Goal: Check status: Check status

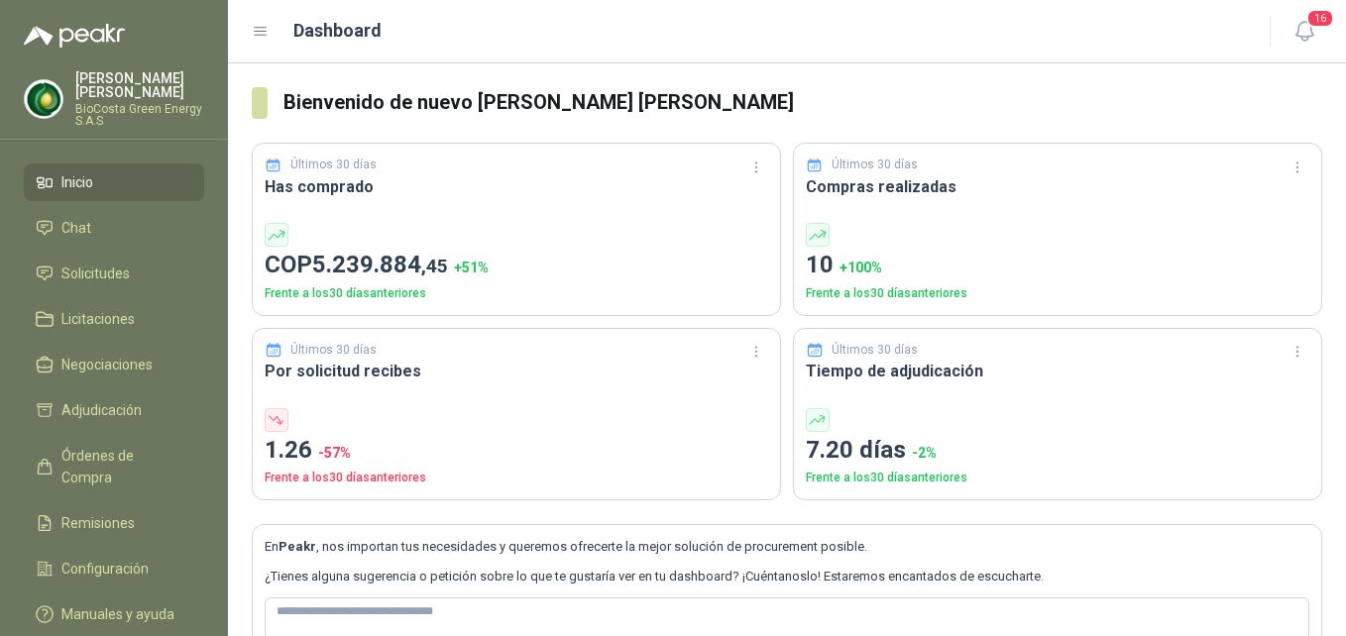
click at [83, 249] on ul "Inicio Chat Solicitudes Licitaciones Negociaciones Adjudicación Órdenes de Comp…" at bounding box center [114, 403] width 228 height 478
click at [94, 263] on span "Solicitudes" at bounding box center [95, 274] width 68 height 22
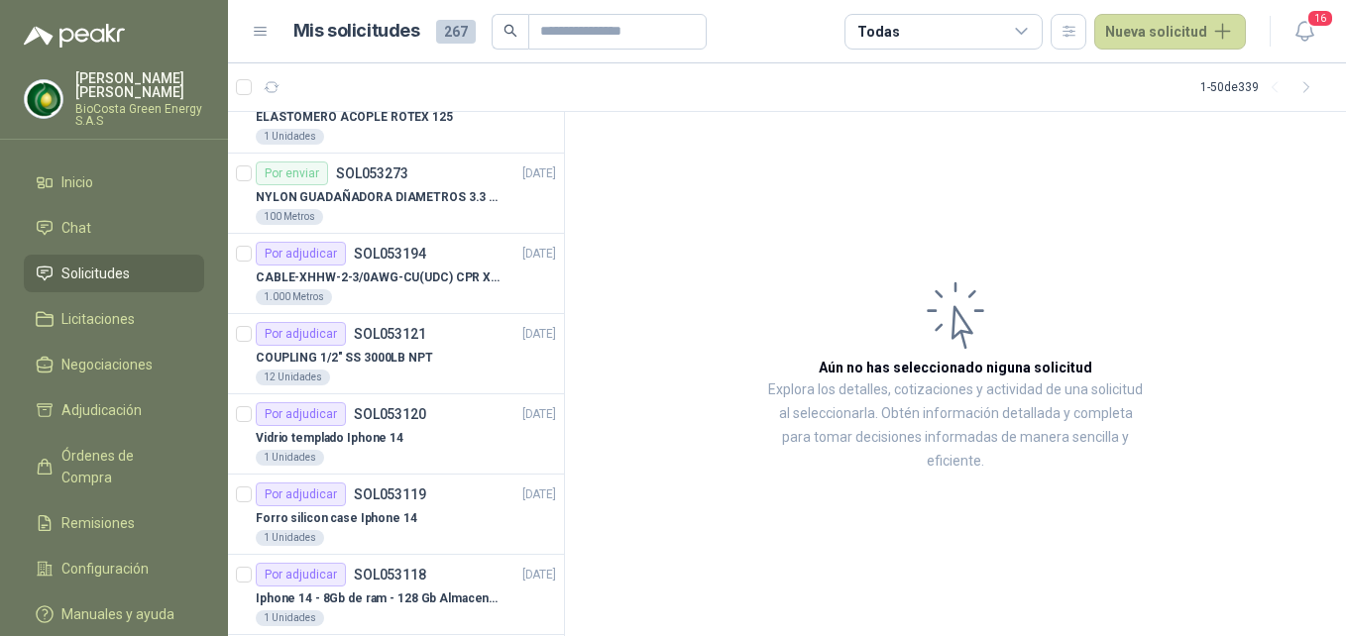
scroll to position [198, 0]
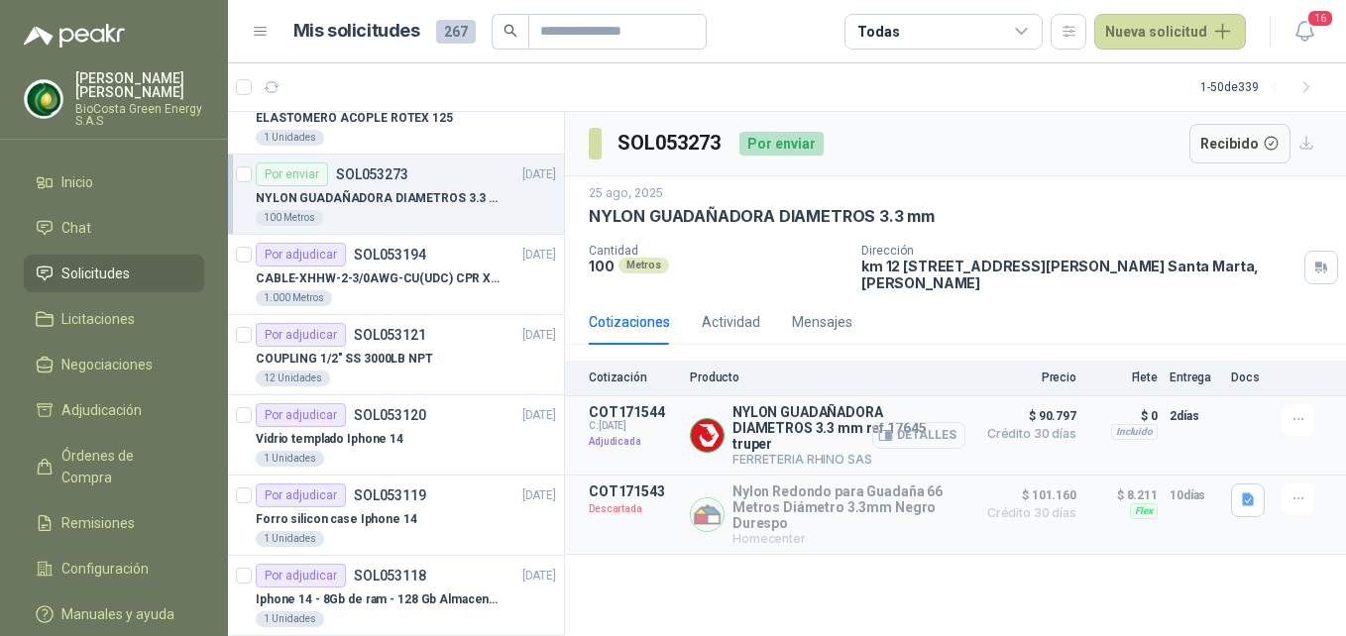
click at [892, 436] on button "Detalles" at bounding box center [918, 435] width 93 height 27
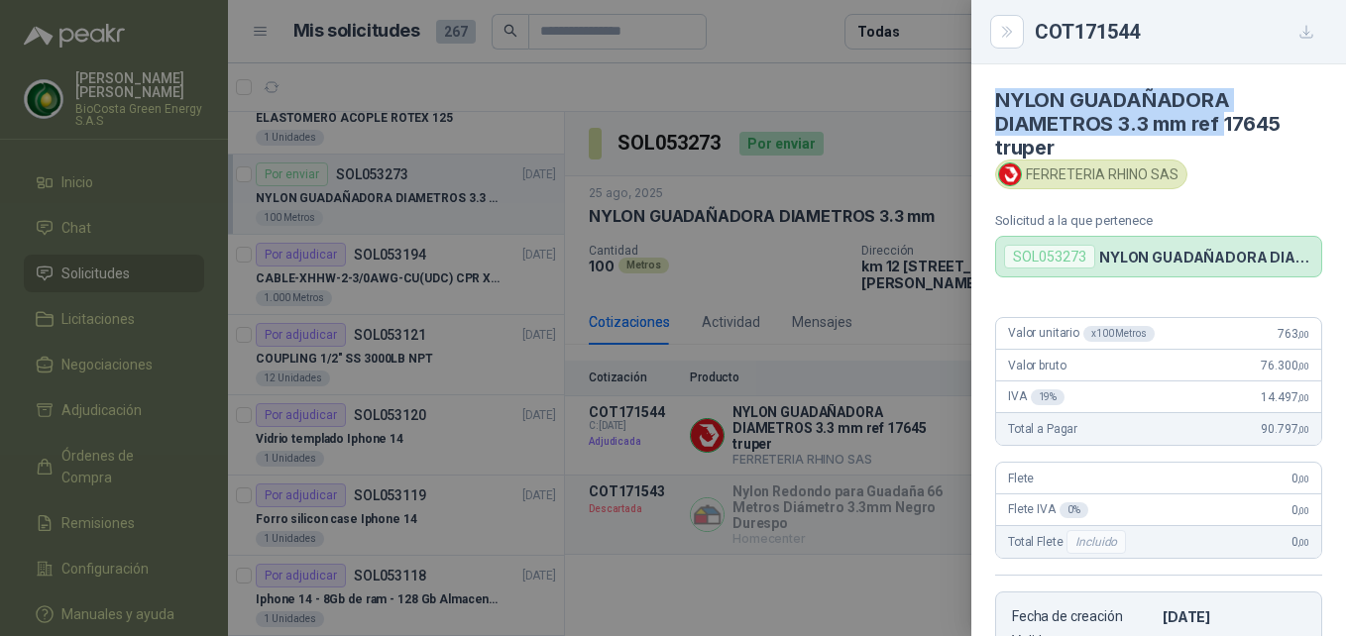
drag, startPoint x: 997, startPoint y: 100, endPoint x: 1222, endPoint y: 118, distance: 225.7
click at [1222, 118] on h4 "NYLON GUADAÑADORA DIAMETROS 3.3 mm ref 17645 truper" at bounding box center [1158, 123] width 327 height 71
drag, startPoint x: 1222, startPoint y: 118, endPoint x: 1205, endPoint y: 127, distance: 19.1
click at [1205, 127] on h4 "NYLON GUADAÑADORA DIAMETROS 3.3 mm ref 17645 truper" at bounding box center [1158, 123] width 327 height 71
drag, startPoint x: 1127, startPoint y: 128, endPoint x: 1188, endPoint y: 135, distance: 61.8
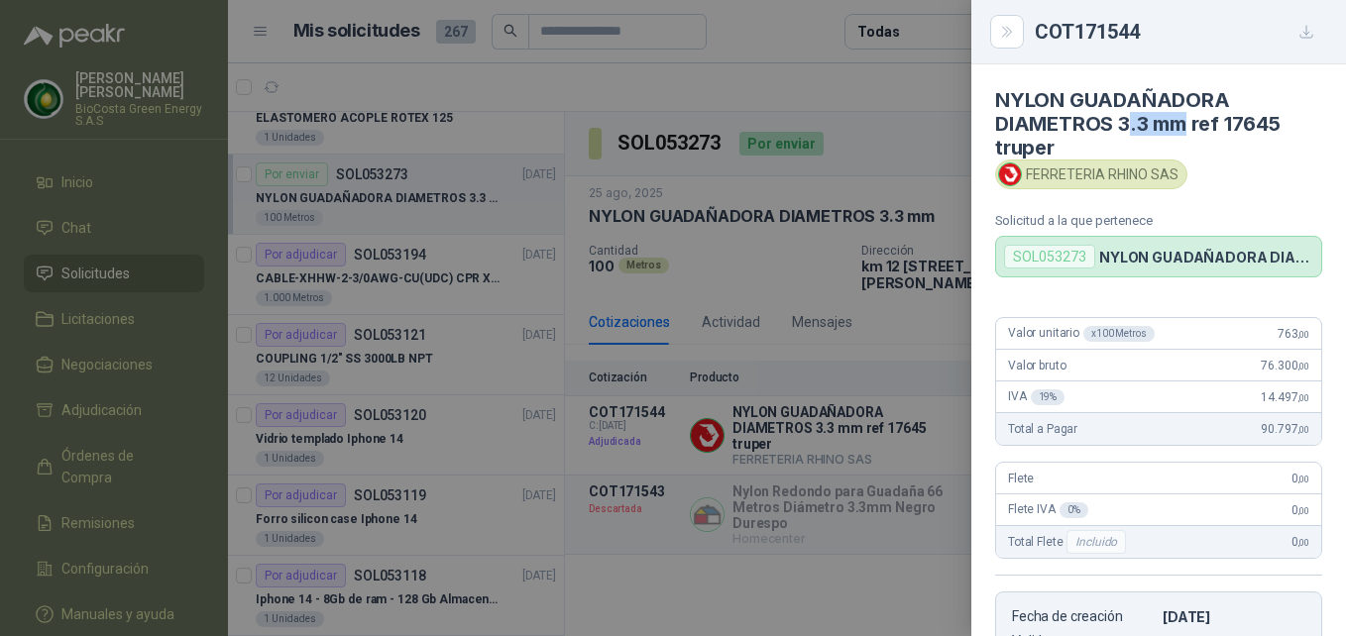
click at [1188, 135] on h4 "NYLON GUADAÑADORA DIAMETROS 3.3 mm ref 17645 truper" at bounding box center [1158, 123] width 327 height 71
click at [1194, 142] on h4 "NYLON GUADAÑADORA DIAMETROS 3.3 mm ref 17645 truper" at bounding box center [1158, 123] width 327 height 71
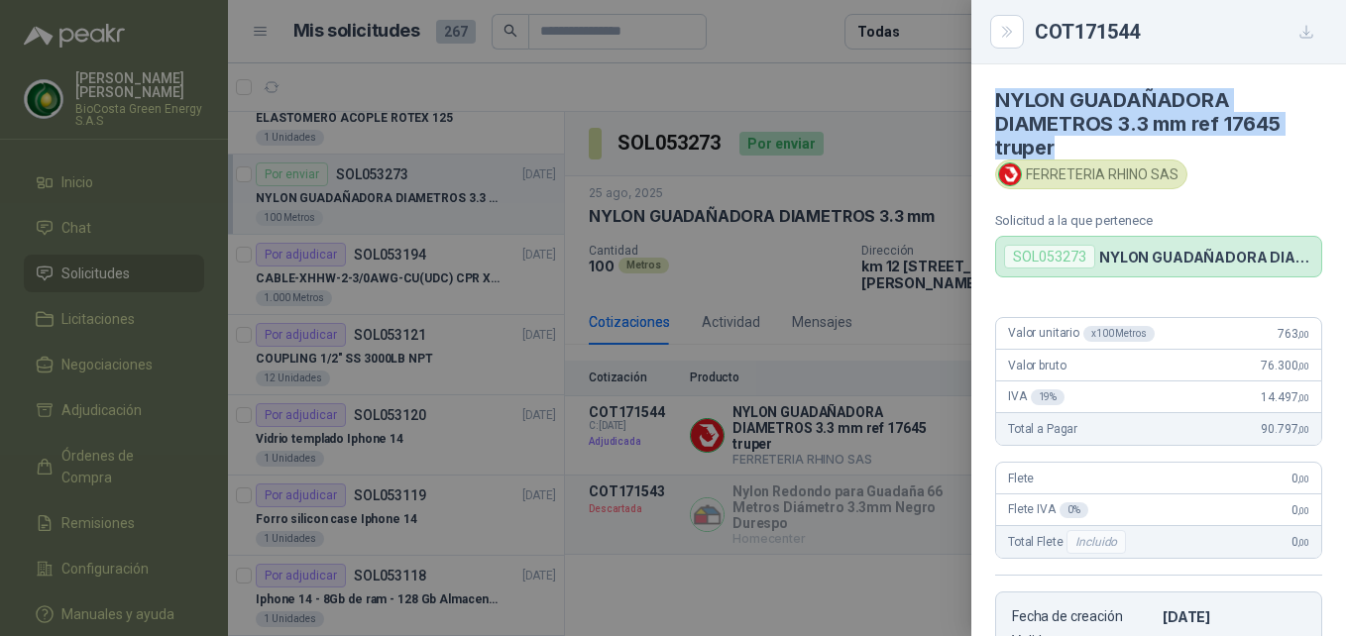
drag, startPoint x: 1129, startPoint y: 144, endPoint x: 998, endPoint y: 87, distance: 142.5
click at [998, 87] on article "NYLON GUADAÑADORA DIAMETROS 3.3 mm ref 17645 truper FERRETERIA RHINO SAS Solici…" at bounding box center [1158, 170] width 375 height 213
copy h4 "NYLON GUADAÑADORA DIAMETROS 3.3 mm ref 17645 truper"
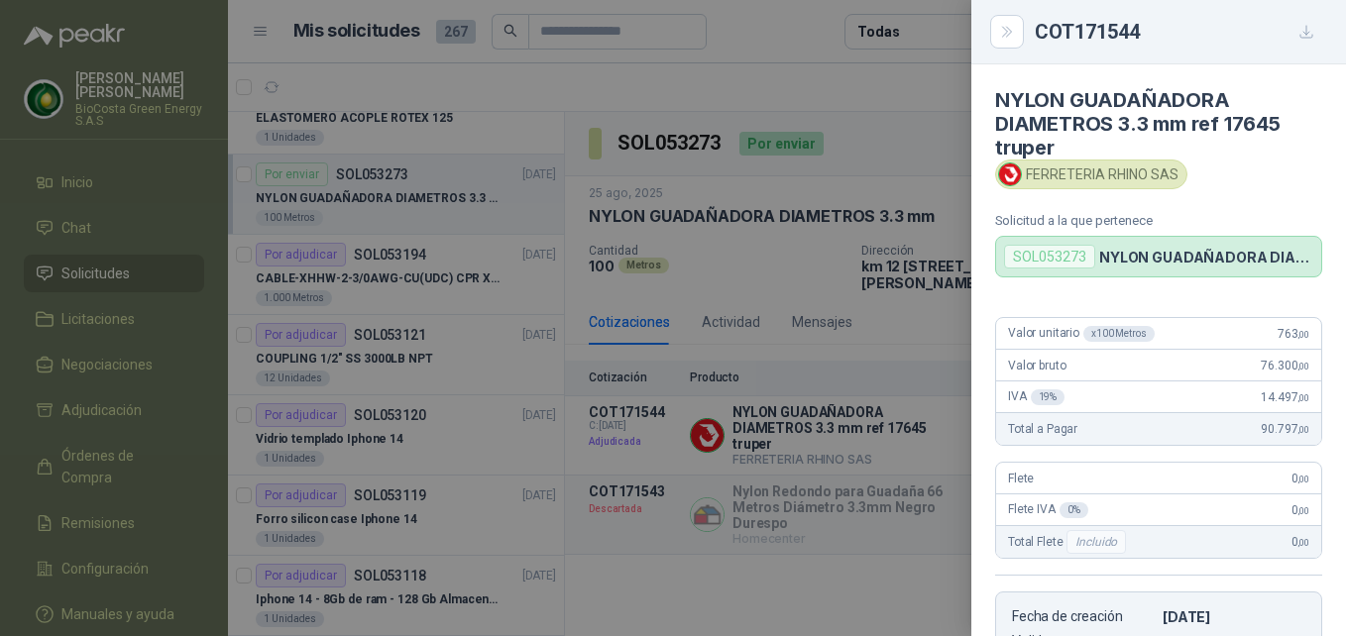
click at [728, 569] on div at bounding box center [673, 318] width 1346 height 636
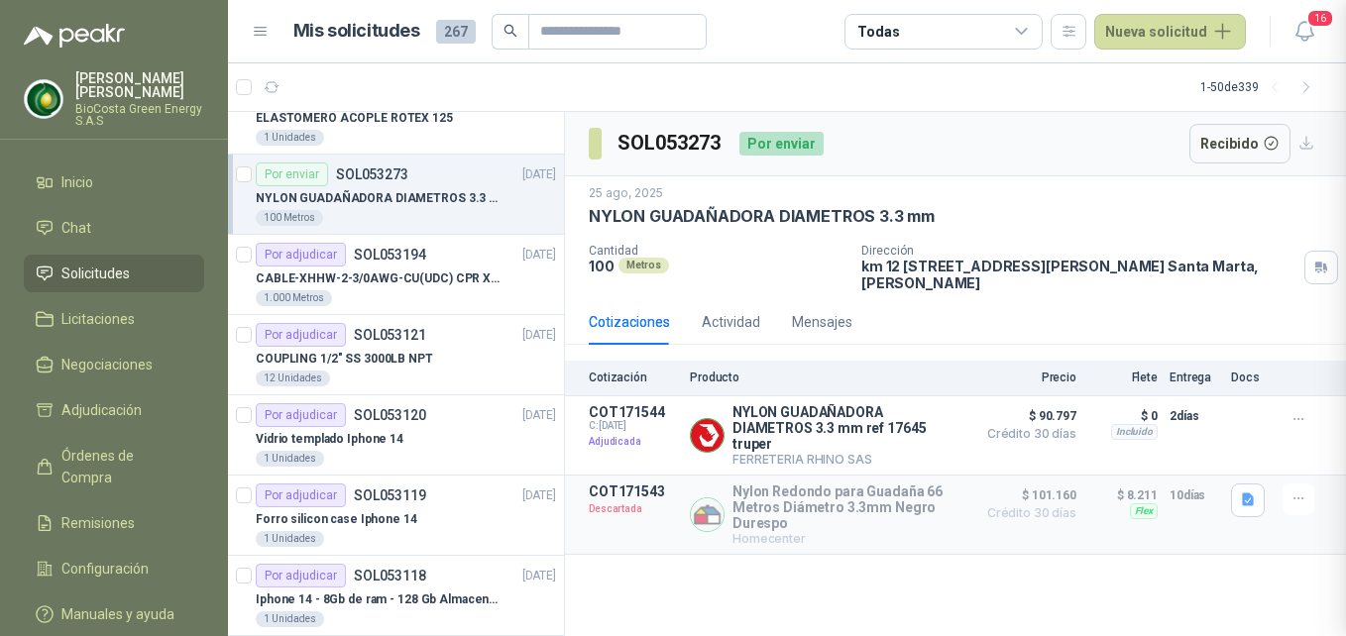
scroll to position [385, 0]
